Goal: Task Accomplishment & Management: Complete application form

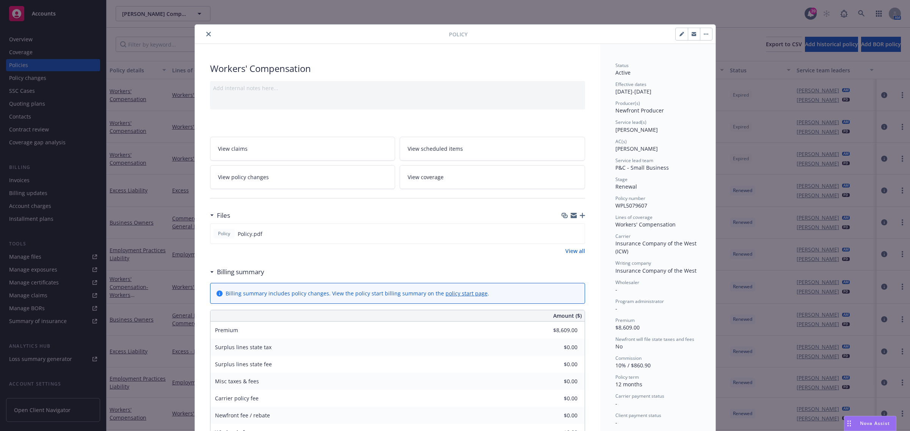
scroll to position [23, 0]
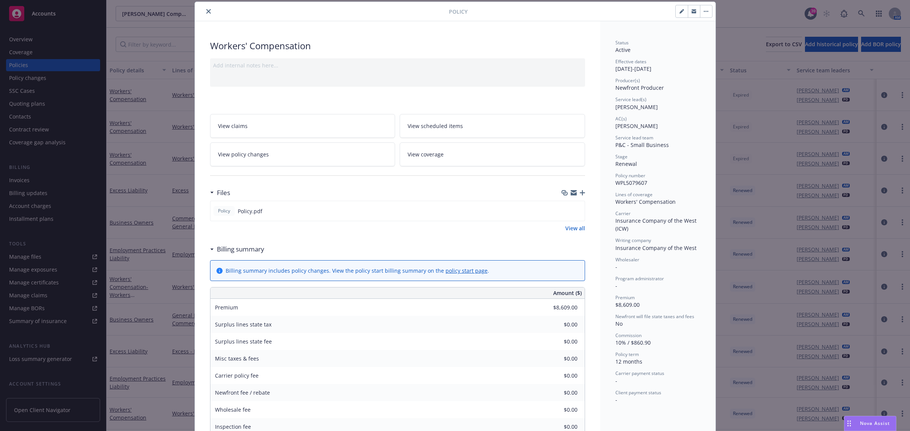
click at [204, 14] on button "close" at bounding box center [208, 11] width 9 height 9
click at [204, 8] on button "close" at bounding box center [208, 11] width 9 height 9
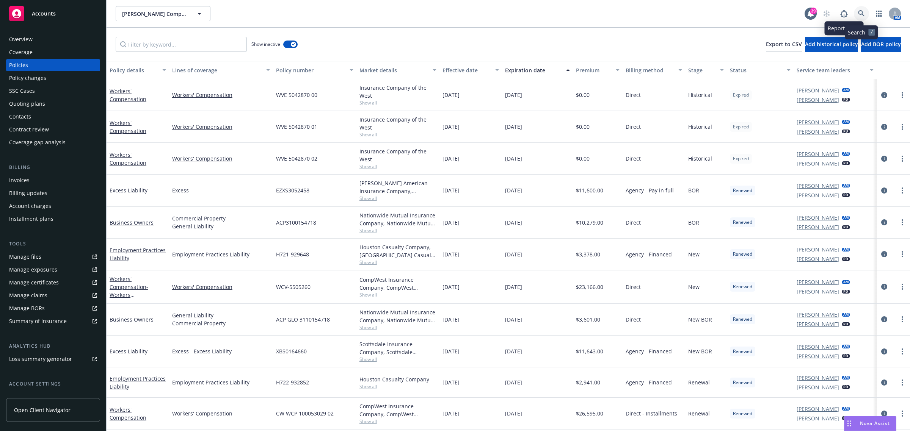
click at [858, 11] on icon at bounding box center [861, 13] width 7 height 7
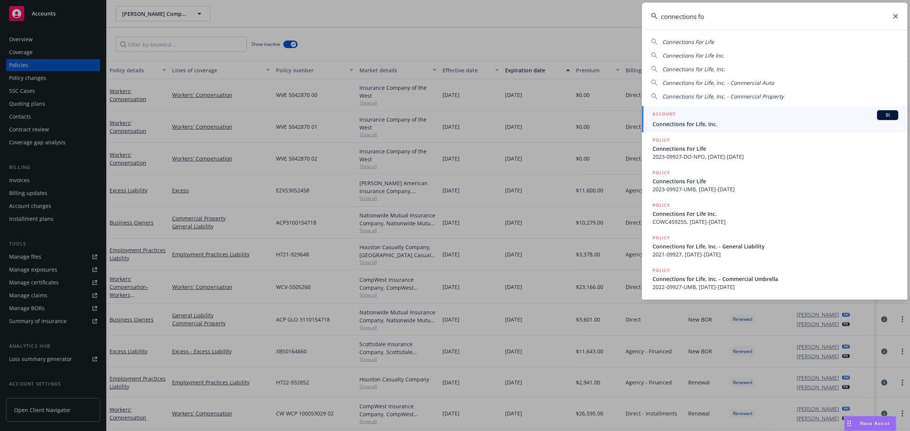
type input "connections fo"
click at [705, 125] on span "Connections for Life, Inc." at bounding box center [775, 124] width 246 height 8
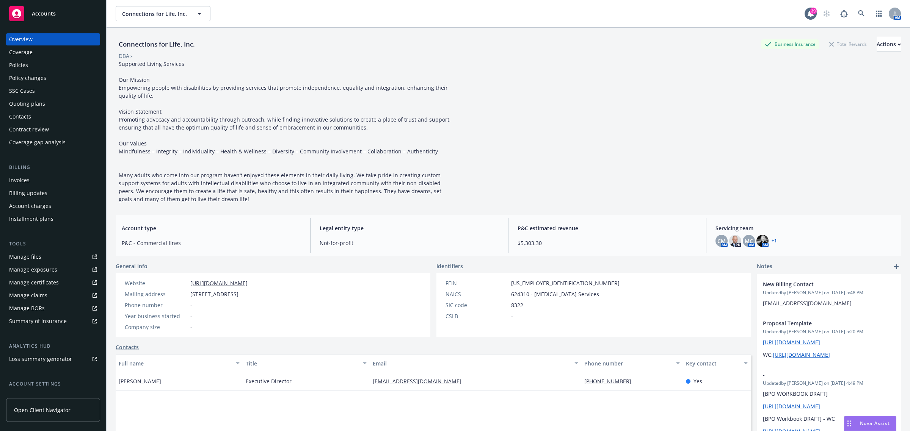
click at [58, 56] on div "Coverage" at bounding box center [53, 52] width 88 height 12
click at [31, 73] on div "Policy changes" at bounding box center [27, 78] width 37 height 12
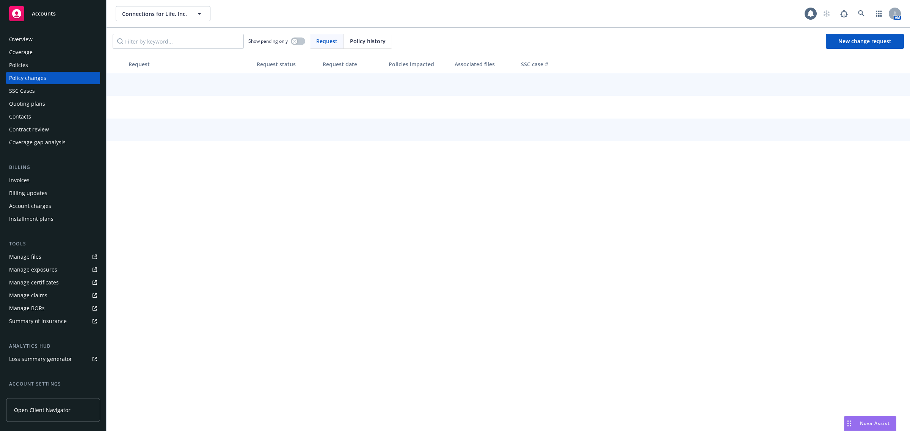
drag, startPoint x: 31, startPoint y: 73, endPoint x: 33, endPoint y: 65, distance: 8.6
click at [33, 65] on div "Policies" at bounding box center [53, 65] width 88 height 12
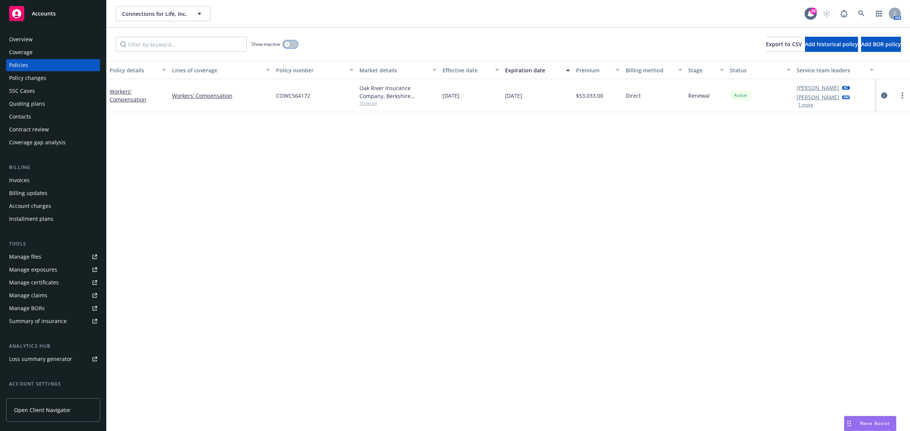
click at [290, 43] on button "button" at bounding box center [290, 45] width 14 height 8
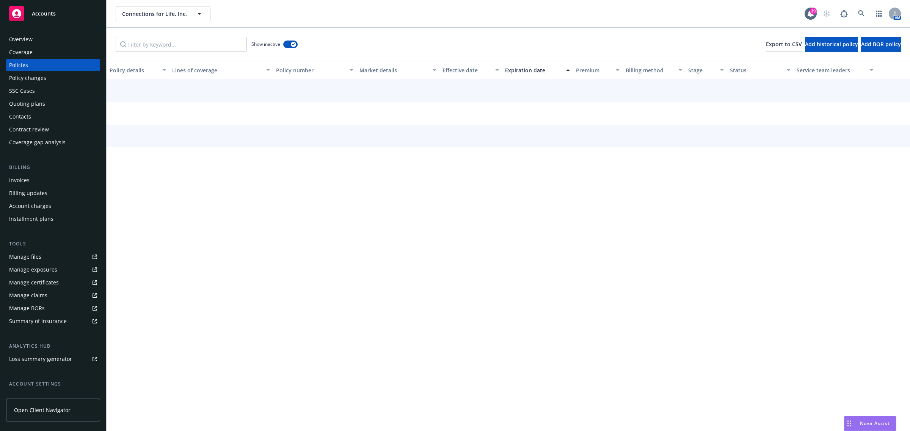
click at [468, 73] on div "Effective date" at bounding box center [466, 70] width 48 height 8
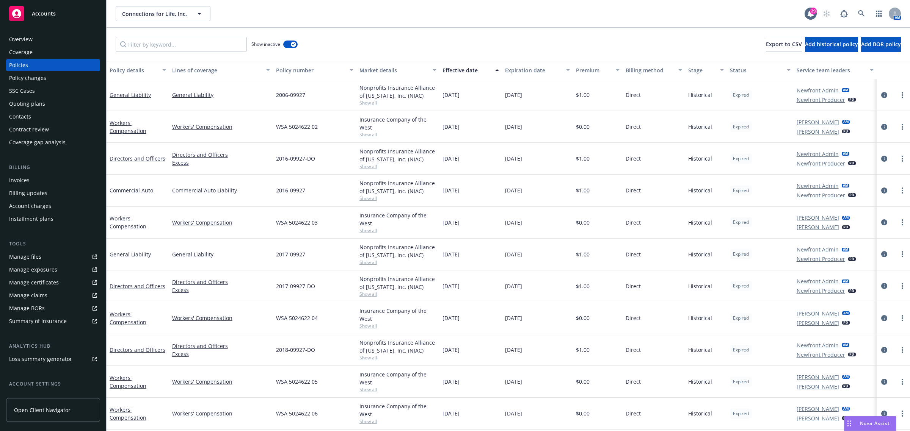
click at [467, 73] on div "Effective date" at bounding box center [466, 70] width 48 height 8
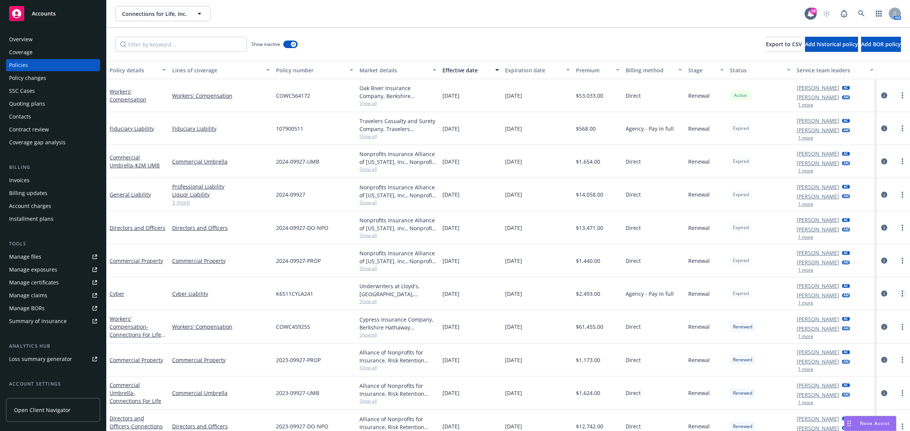
click at [901, 296] on circle "more" at bounding box center [902, 296] width 2 height 2
click at [855, 330] on link "Renew with incumbent" at bounding box center [854, 324] width 89 height 15
select select "12"
select select "CA"
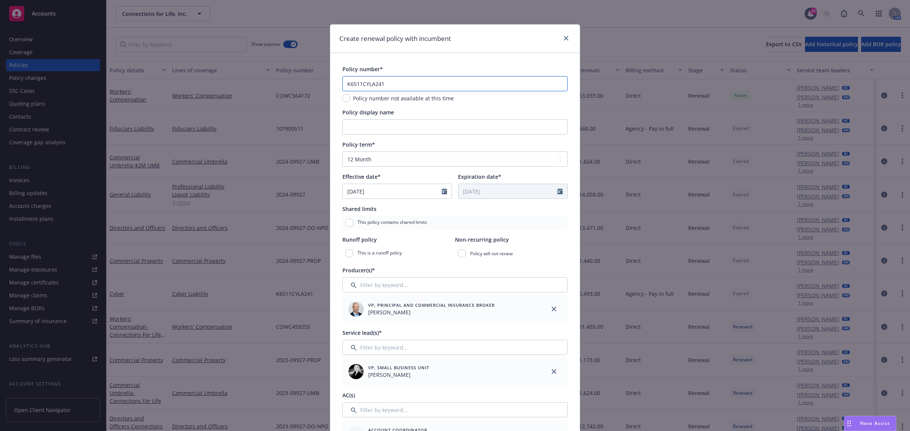
drag, startPoint x: 399, startPoint y: 81, endPoint x: 248, endPoint y: 78, distance: 150.9
click at [248, 78] on div "Create renewal policy with incumbent Policy number* K6511CYLA241 Policy number …" at bounding box center [455, 215] width 910 height 431
paste input "52."
type input "K6511CYLA252"
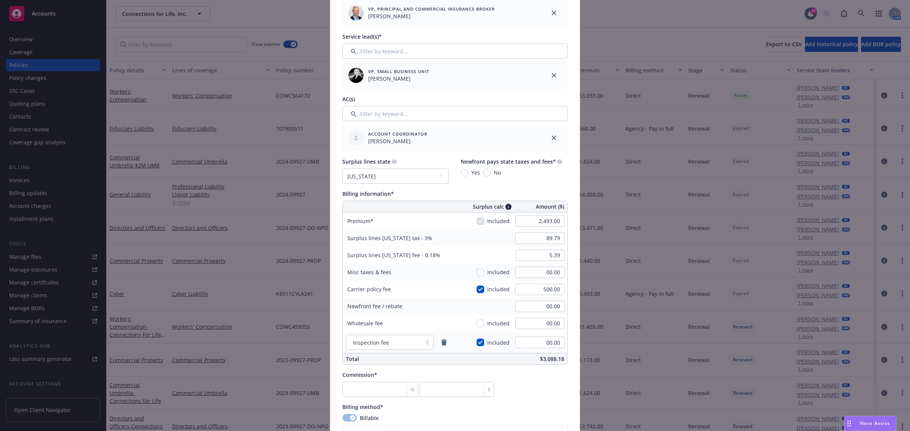
scroll to position [332, 0]
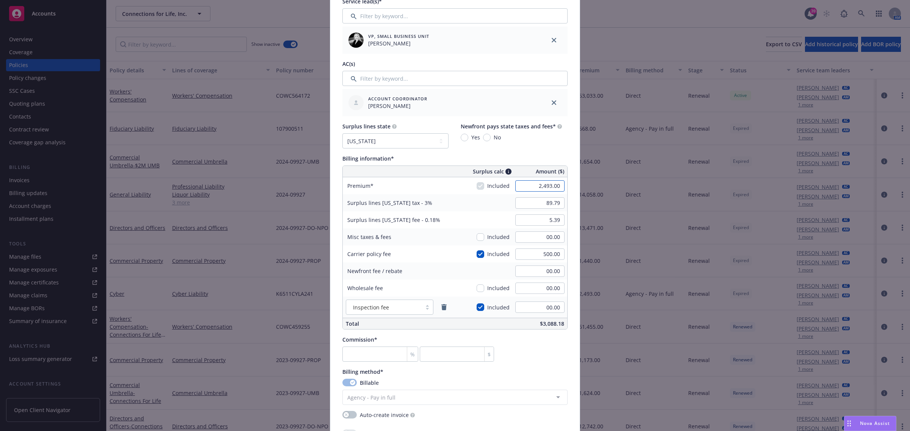
click at [525, 182] on input "2,493.00" at bounding box center [539, 185] width 49 height 11
type input "2,493.00"
click at [448, 162] on div "Billing information*" at bounding box center [454, 159] width 225 height 8
click at [354, 352] on input "number" at bounding box center [380, 354] width 76 height 15
type input "1"
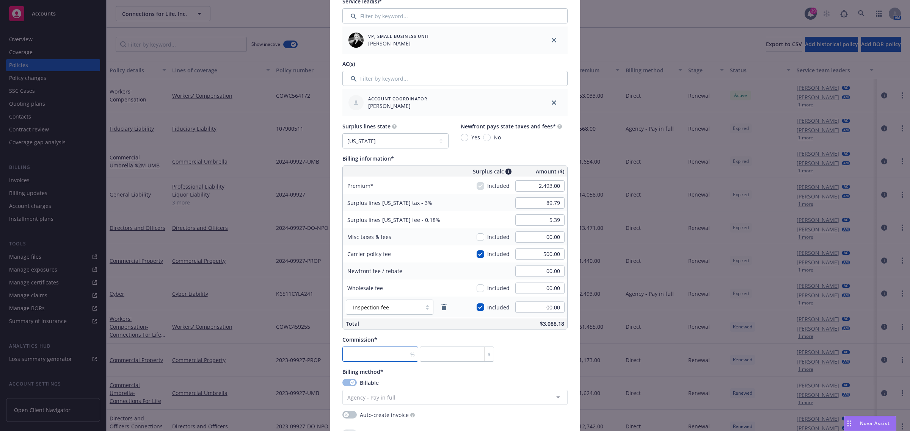
type input "24.93"
type input "17"
type input "423.81"
type input "17.5"
type input "436.28"
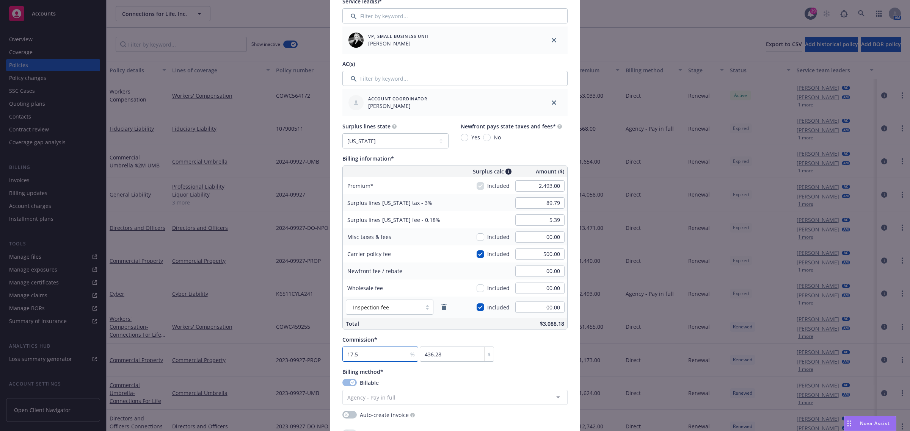
type input "17.5"
click at [524, 355] on div "Commission* 17.5 % 436.28 $" at bounding box center [454, 349] width 225 height 26
click at [527, 357] on div "Commission* 17.5 % 436.28 $" at bounding box center [454, 349] width 225 height 26
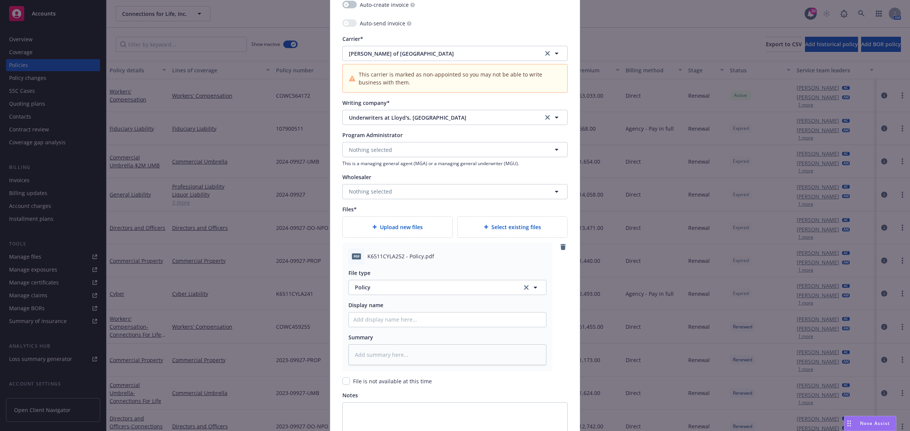
scroll to position [842, 0]
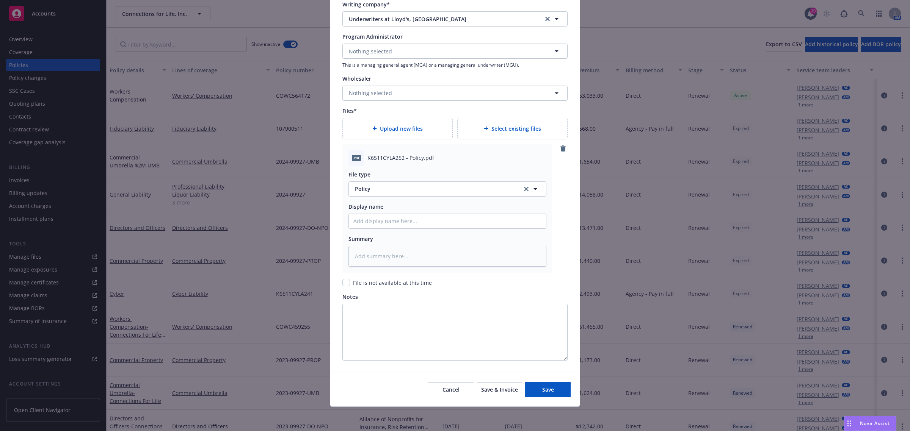
type textarea "x"
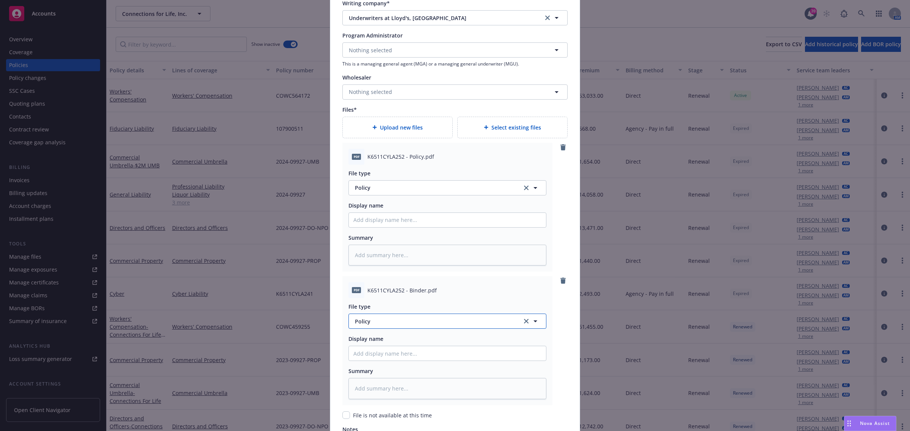
click at [362, 328] on button "Policy" at bounding box center [447, 321] width 198 height 15
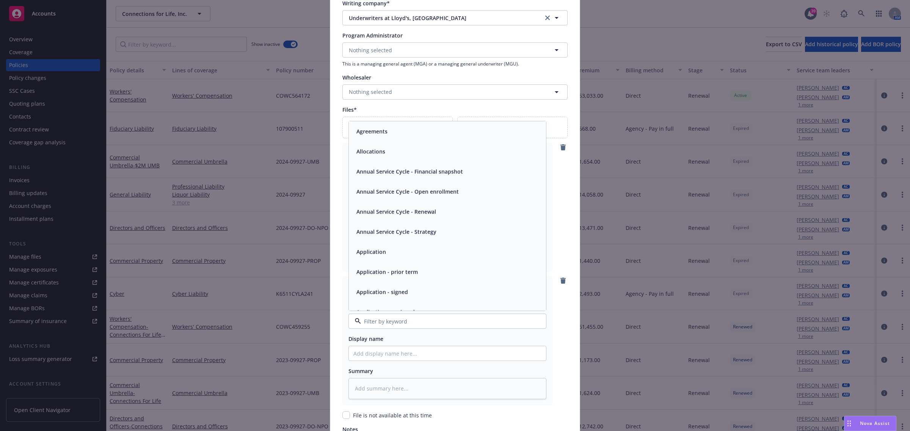
type input "b"
click at [387, 128] on div "Binder" at bounding box center [447, 131] width 188 height 11
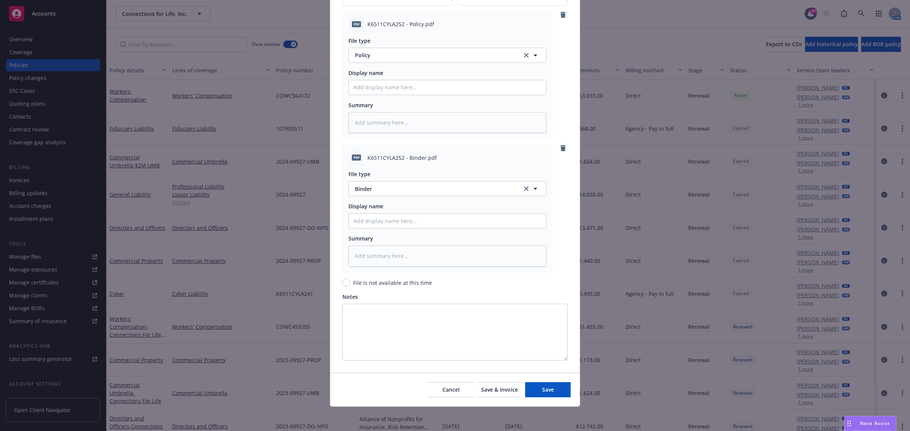
scroll to position [957, 0]
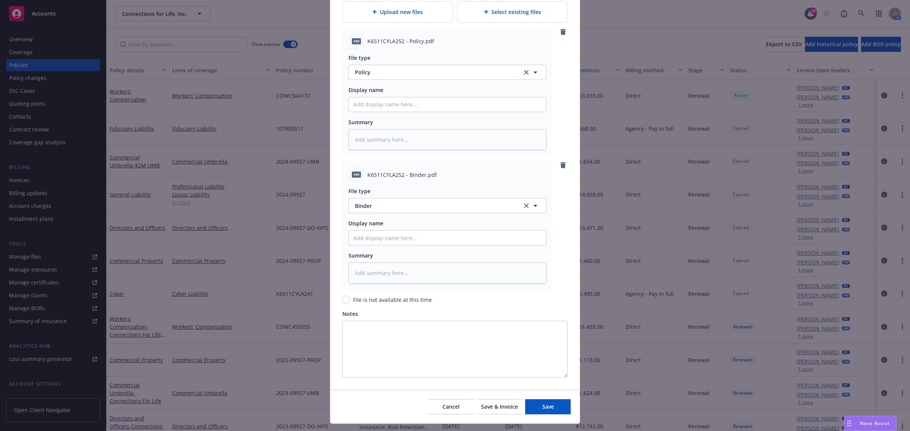
type textarea "x"
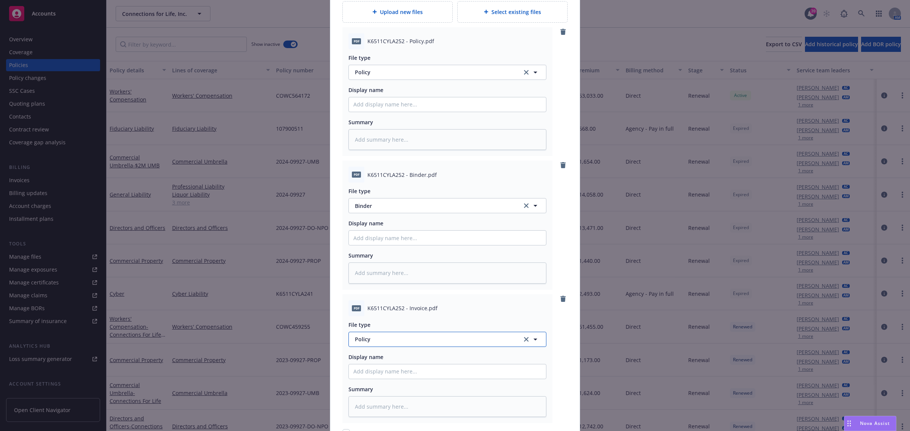
click at [365, 343] on span "Policy" at bounding box center [434, 339] width 158 height 8
type input "inv"
click at [396, 319] on span "Invoice - Third Party" at bounding box center [382, 319] width 52 height 8
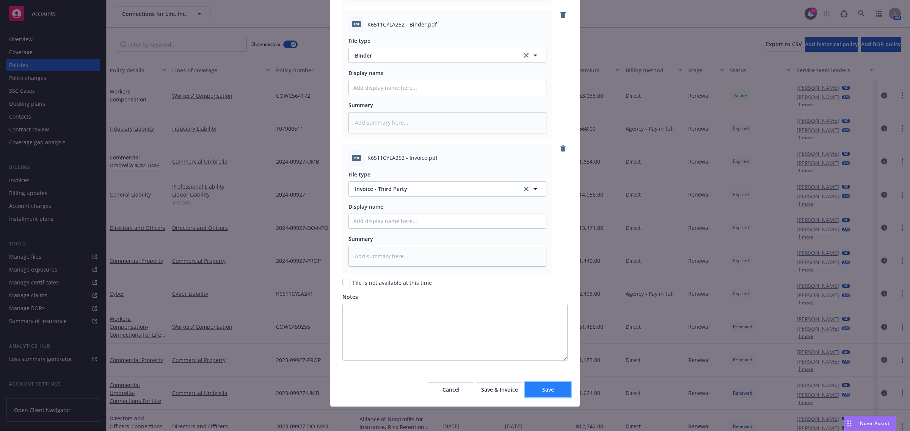
click at [535, 391] on button "Save" at bounding box center [547, 389] width 45 height 15
type textarea "x"
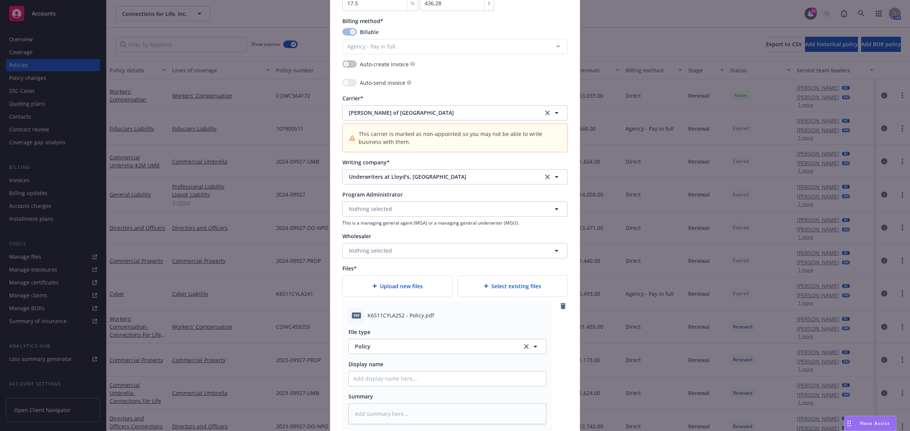
scroll to position [685, 0]
click at [362, 251] on span "Nothing selected" at bounding box center [370, 251] width 43 height 8
type input "ev"
click at [395, 211] on button "Nothing selected" at bounding box center [454, 209] width 225 height 15
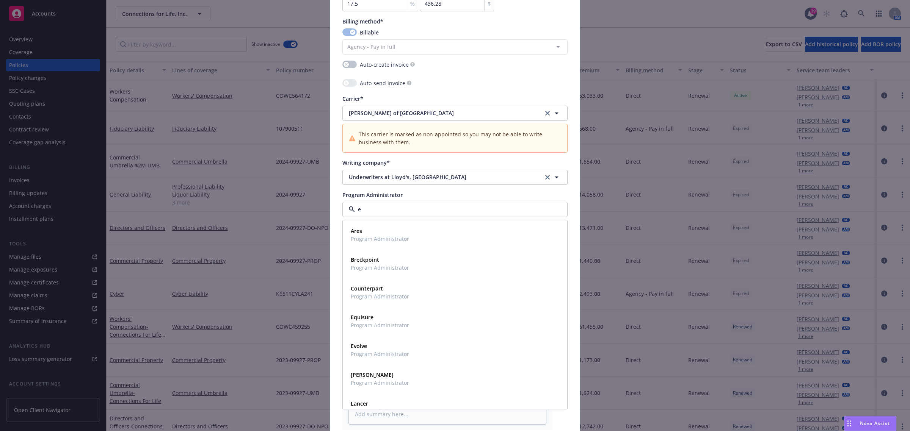
type input "ev"
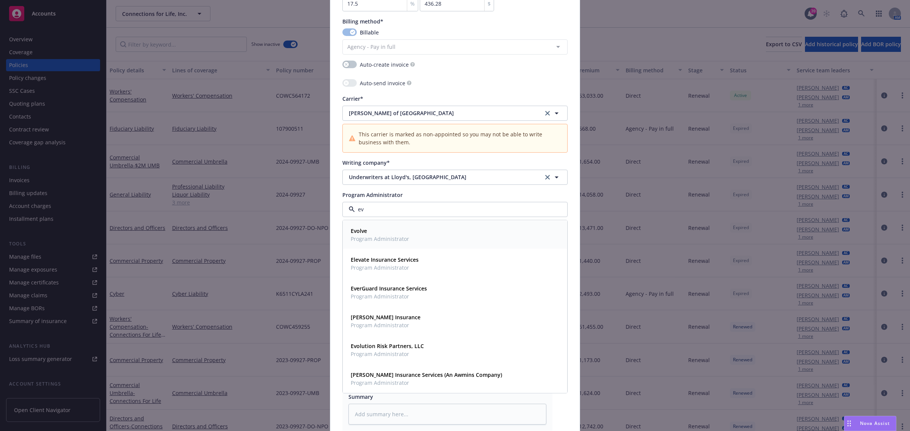
click at [388, 229] on span "Evolve" at bounding box center [380, 231] width 58 height 8
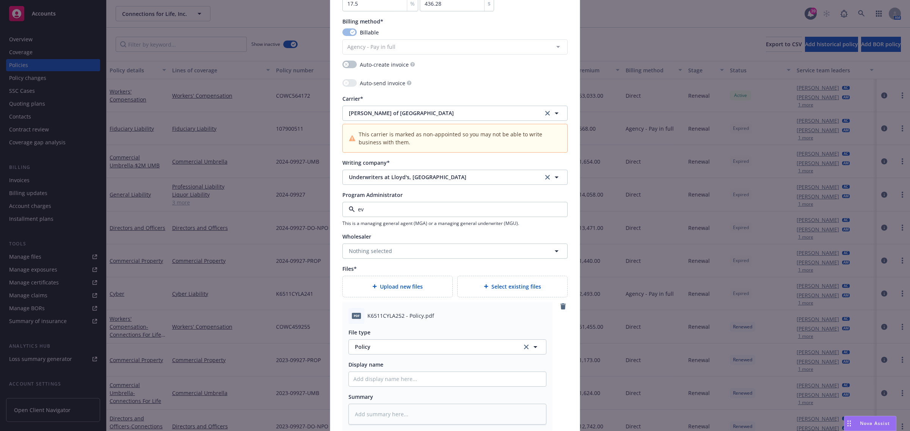
type textarea "x"
click at [410, 261] on div "Policy number* K6511CYLA252 Policy number not available at this time Policy dis…" at bounding box center [454, 83] width 225 height 1406
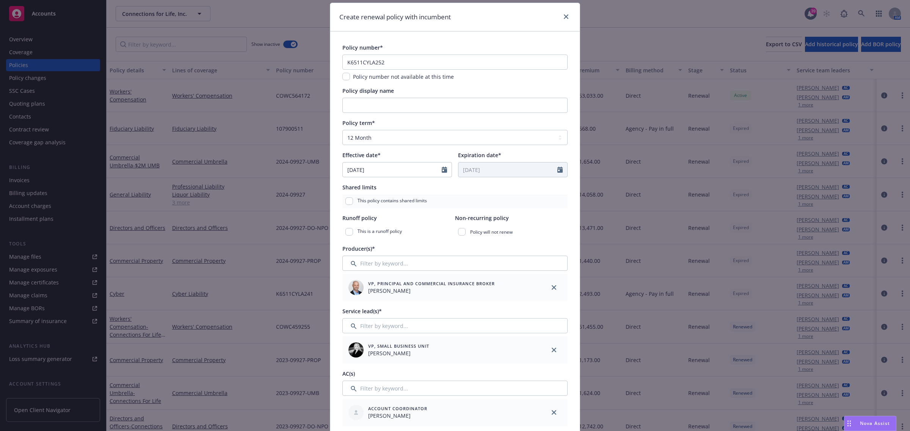
scroll to position [0, 0]
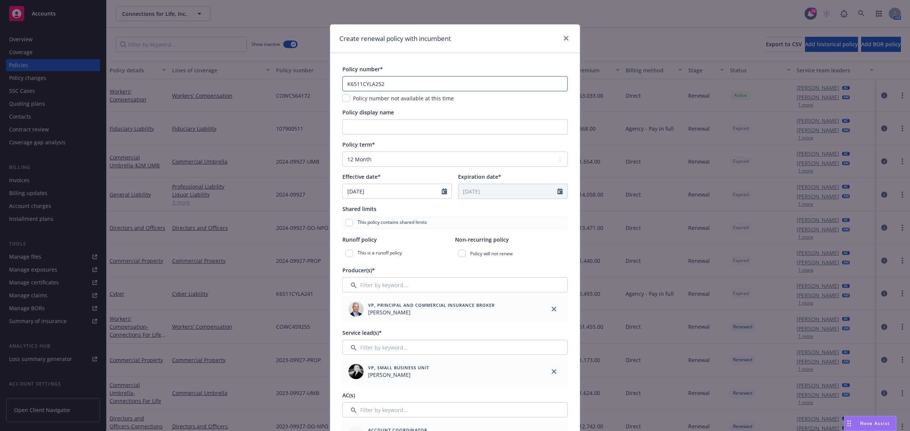
click at [398, 86] on input "K6511CYLA252" at bounding box center [454, 83] width 225 height 15
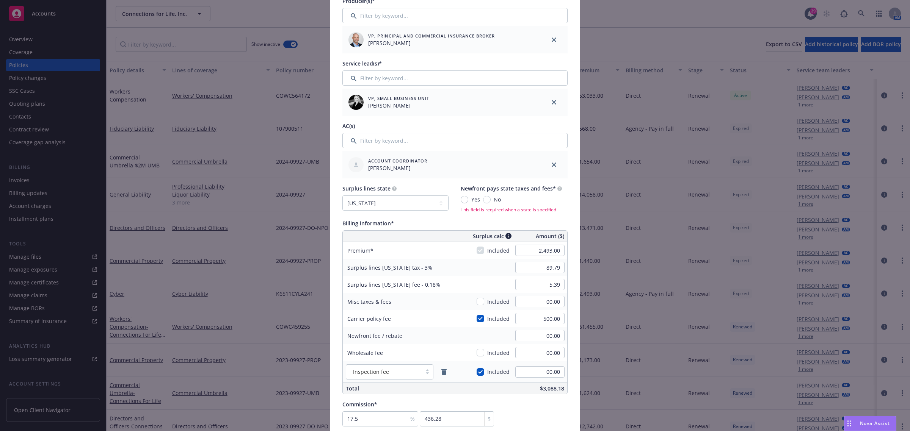
scroll to position [284, 0]
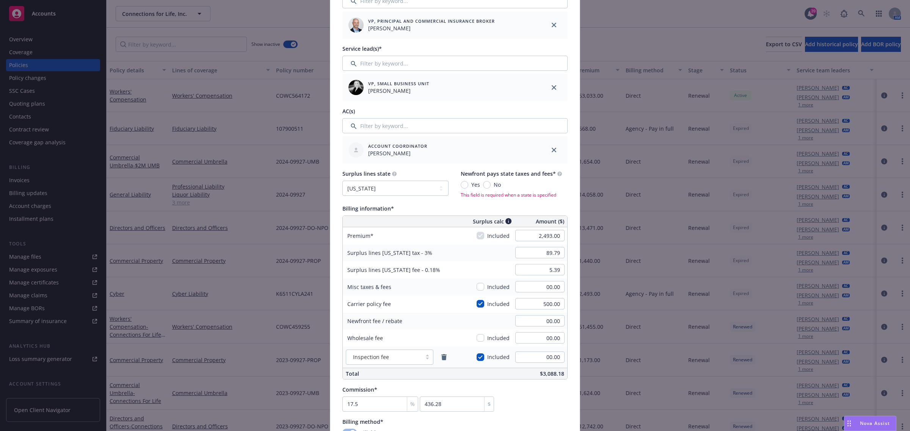
click at [485, 188] on div "No" at bounding box center [492, 185] width 18 height 8
click at [485, 188] on input "No" at bounding box center [487, 185] width 8 height 8
radio input "true"
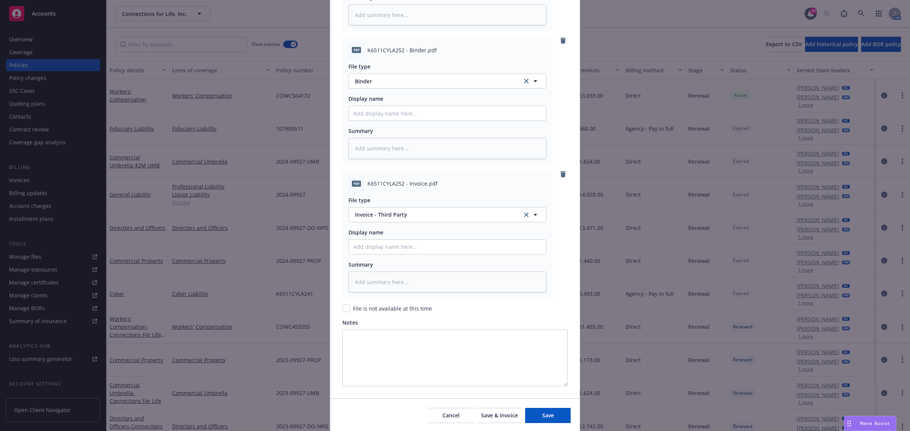
scroll to position [1109, 0]
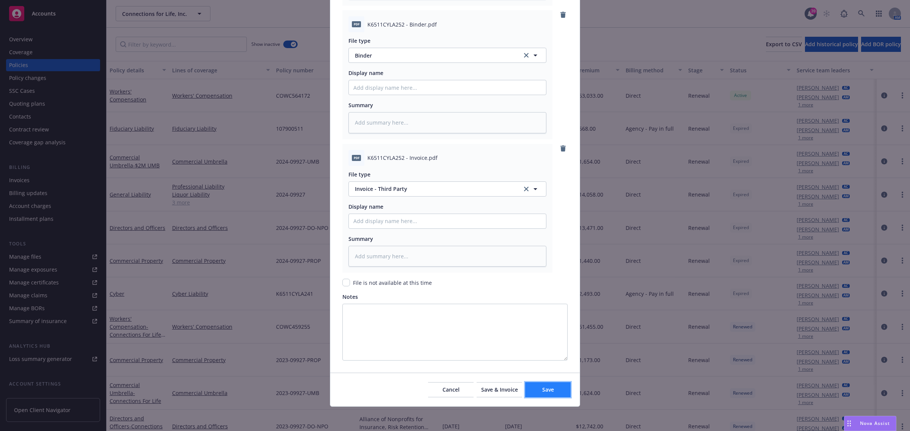
click at [542, 391] on span "Save" at bounding box center [548, 389] width 12 height 7
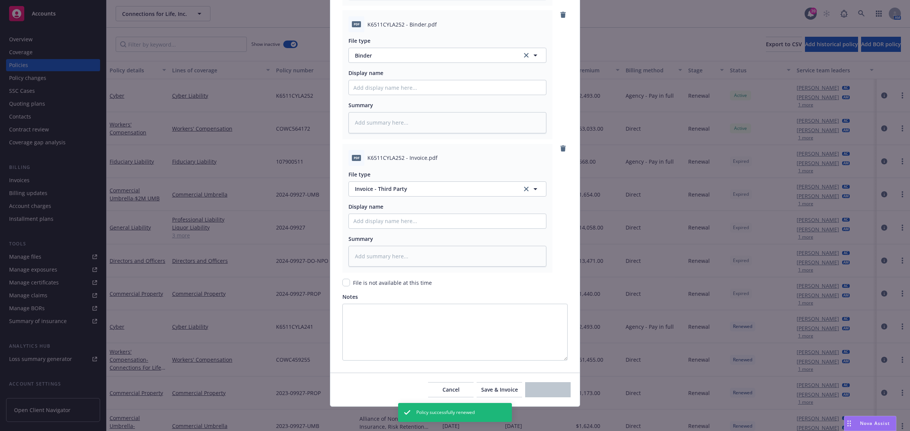
type textarea "x"
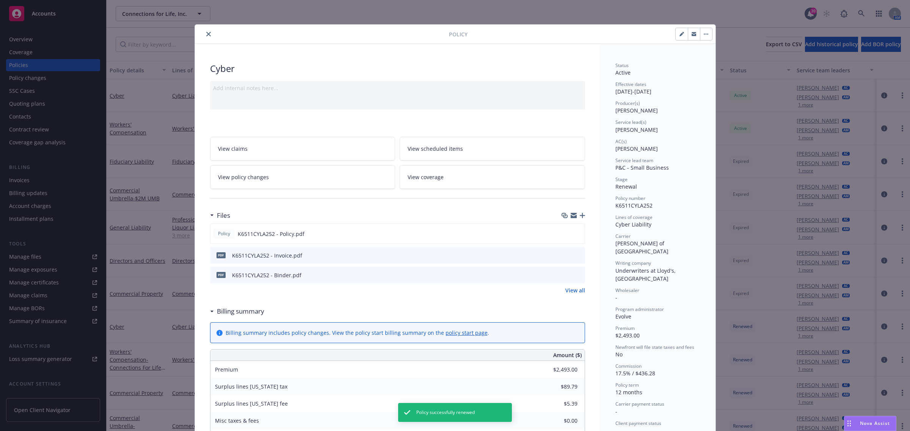
click at [206, 33] on icon "close" at bounding box center [208, 34] width 5 height 5
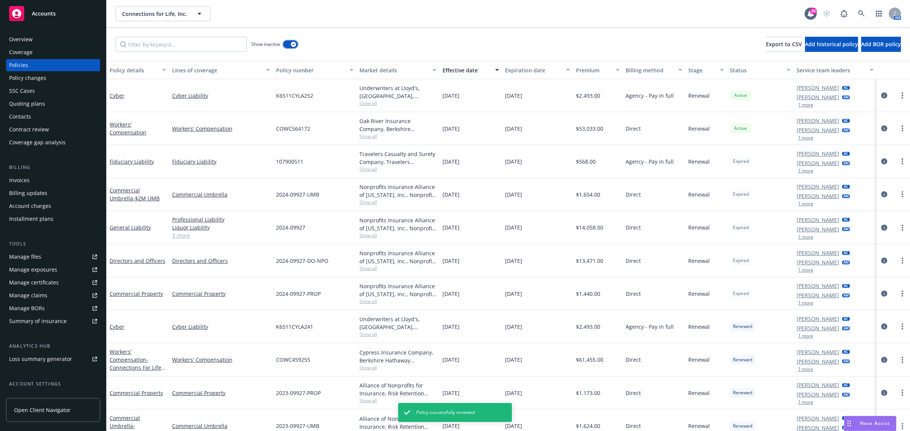
click at [289, 46] on button "button" at bounding box center [290, 45] width 14 height 8
